Goal: Go to known website: Access a specific website the user already knows

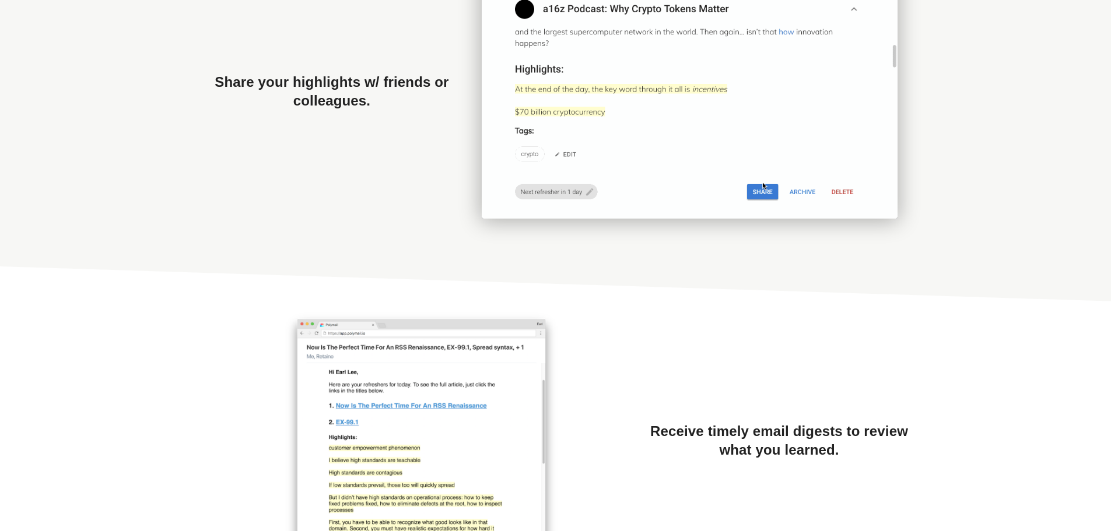
scroll to position [1456, 0]
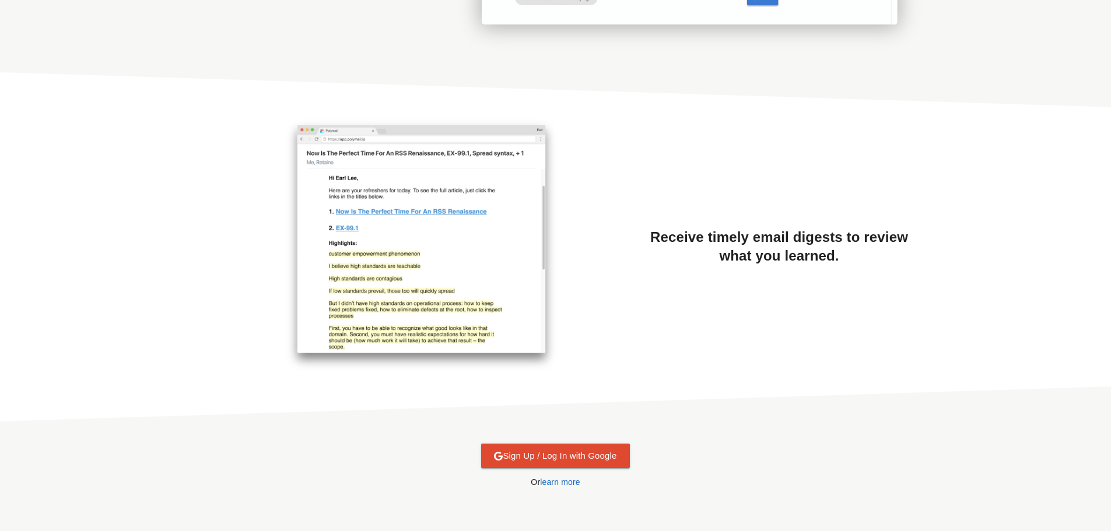
click at [587, 449] on span "Sign Up / Log In with Google" at bounding box center [555, 456] width 122 height 15
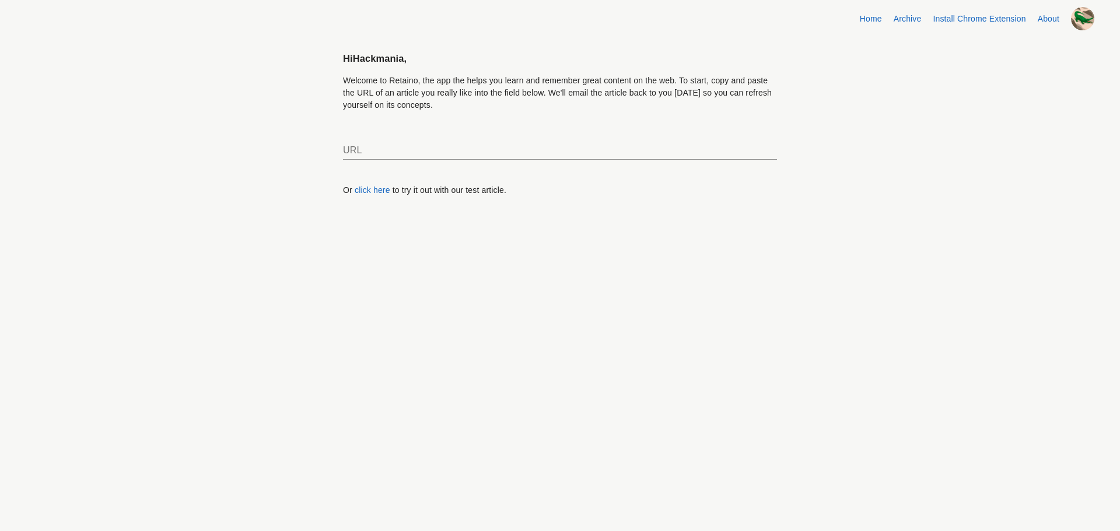
click at [393, 149] on input "text" at bounding box center [560, 150] width 434 height 19
drag, startPoint x: 370, startPoint y: 136, endPoint x: 347, endPoint y: 130, distance: 23.5
click at [347, 130] on form "URL" at bounding box center [560, 146] width 434 height 52
